Goal: Navigation & Orientation: Find specific page/section

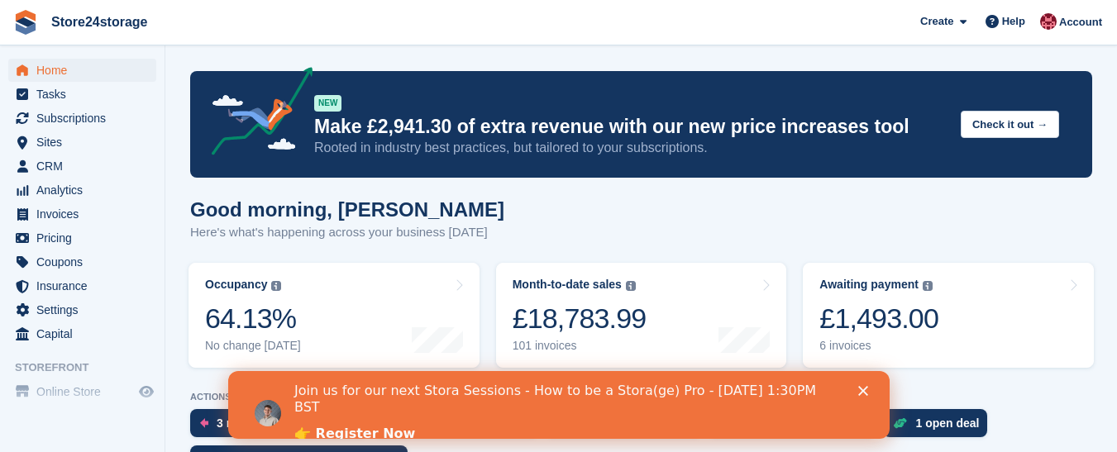
click at [860, 392] on icon "Close" at bounding box center [863, 391] width 10 height 10
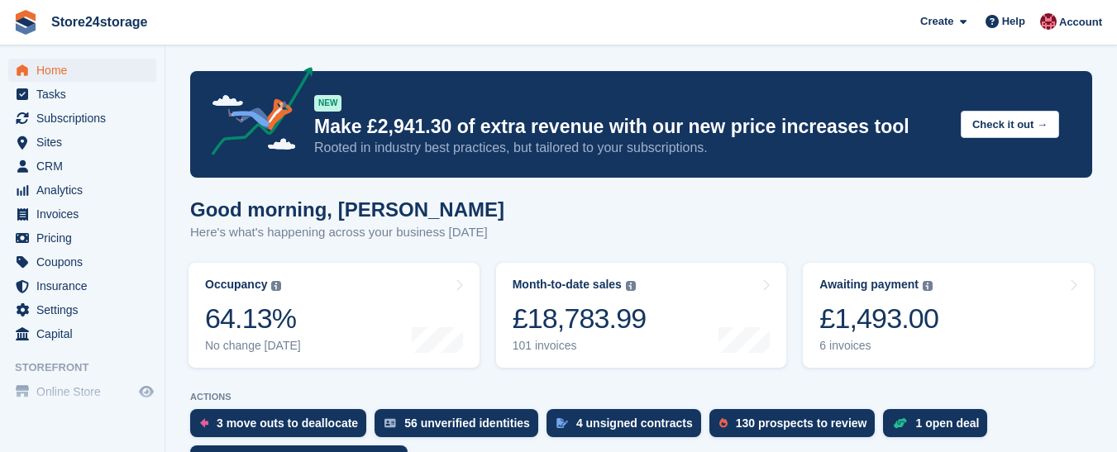
scroll to position [579, 0]
